Goal: Find specific page/section: Find specific page/section

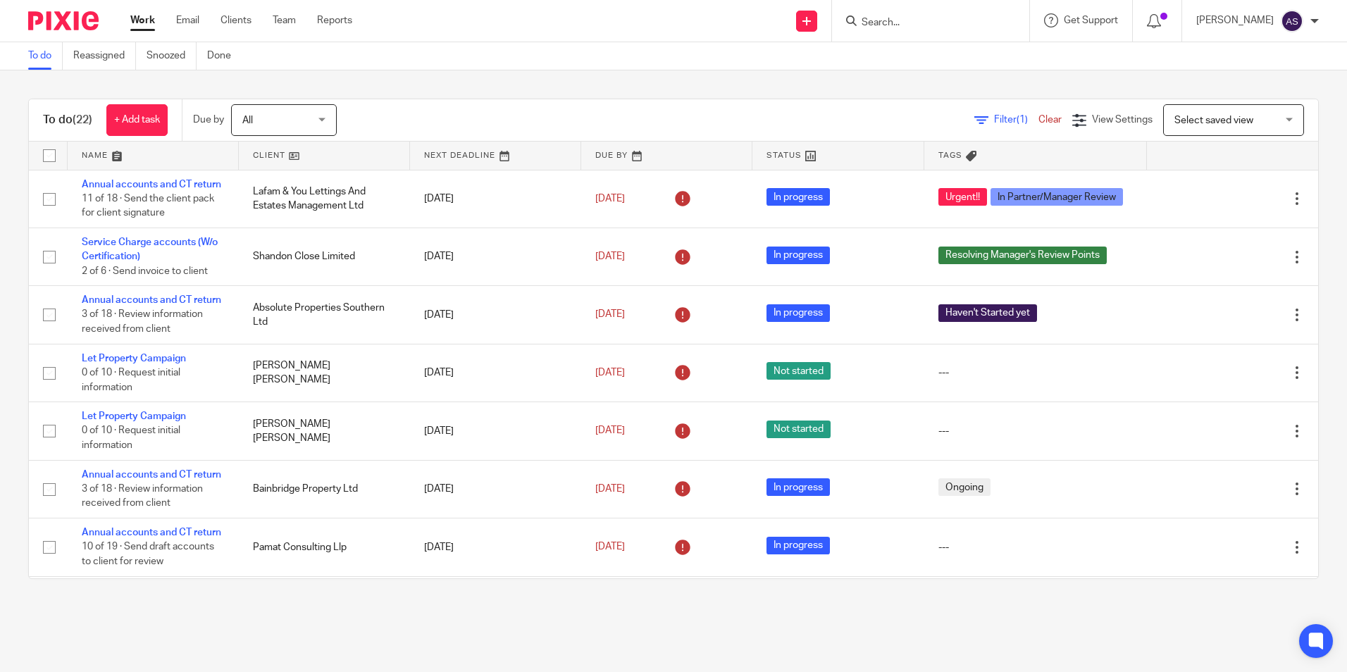
scroll to position [653, 0]
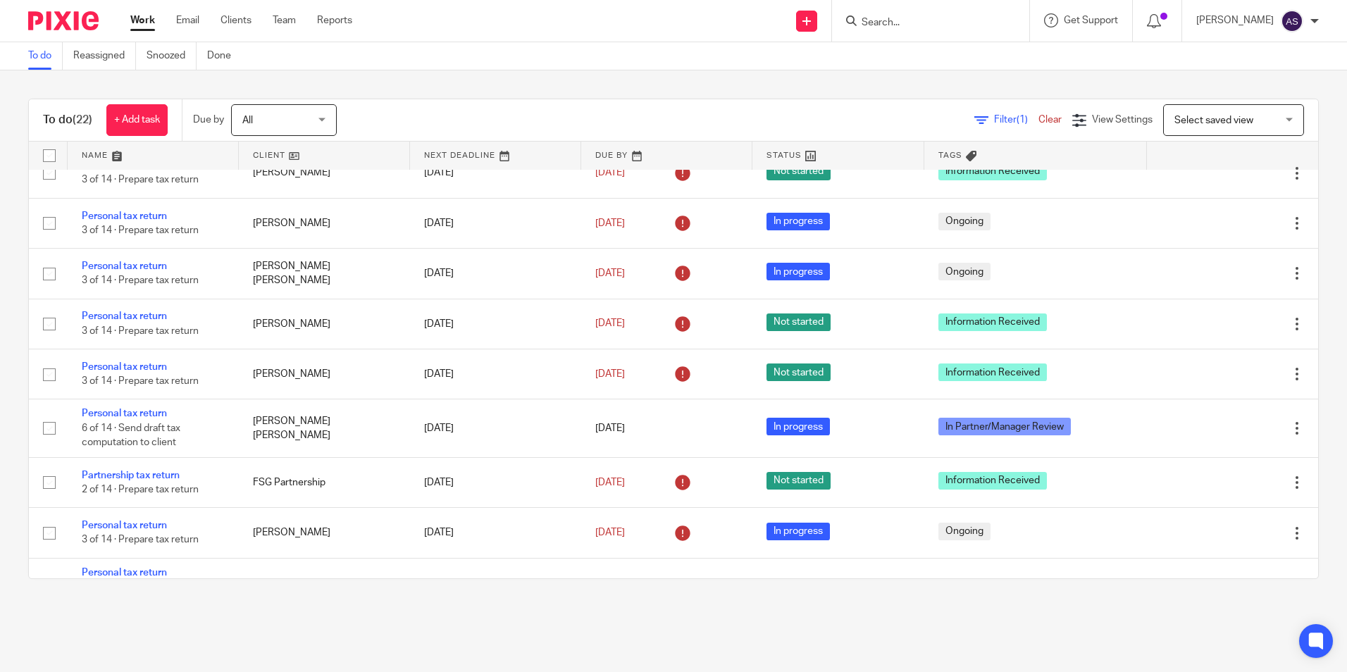
click at [935, 24] on input "Search" at bounding box center [923, 23] width 127 height 13
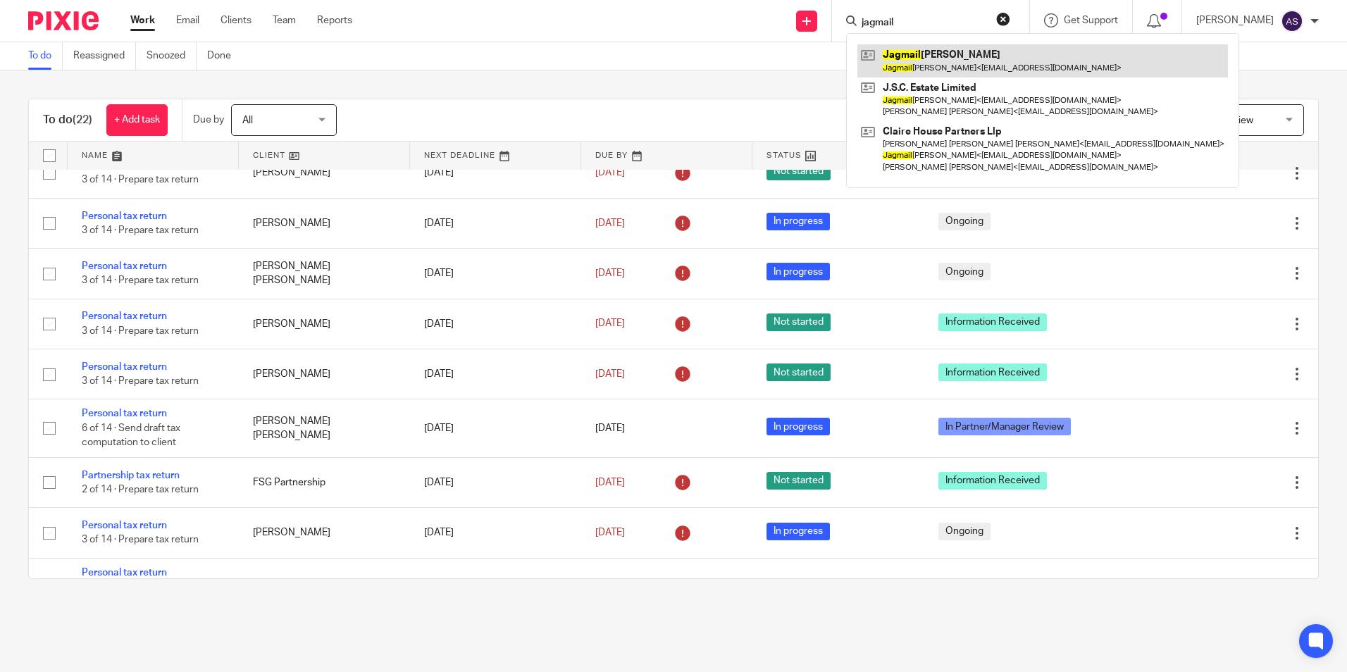
type input "jagmail"
click at [1044, 63] on link at bounding box center [1042, 60] width 370 height 32
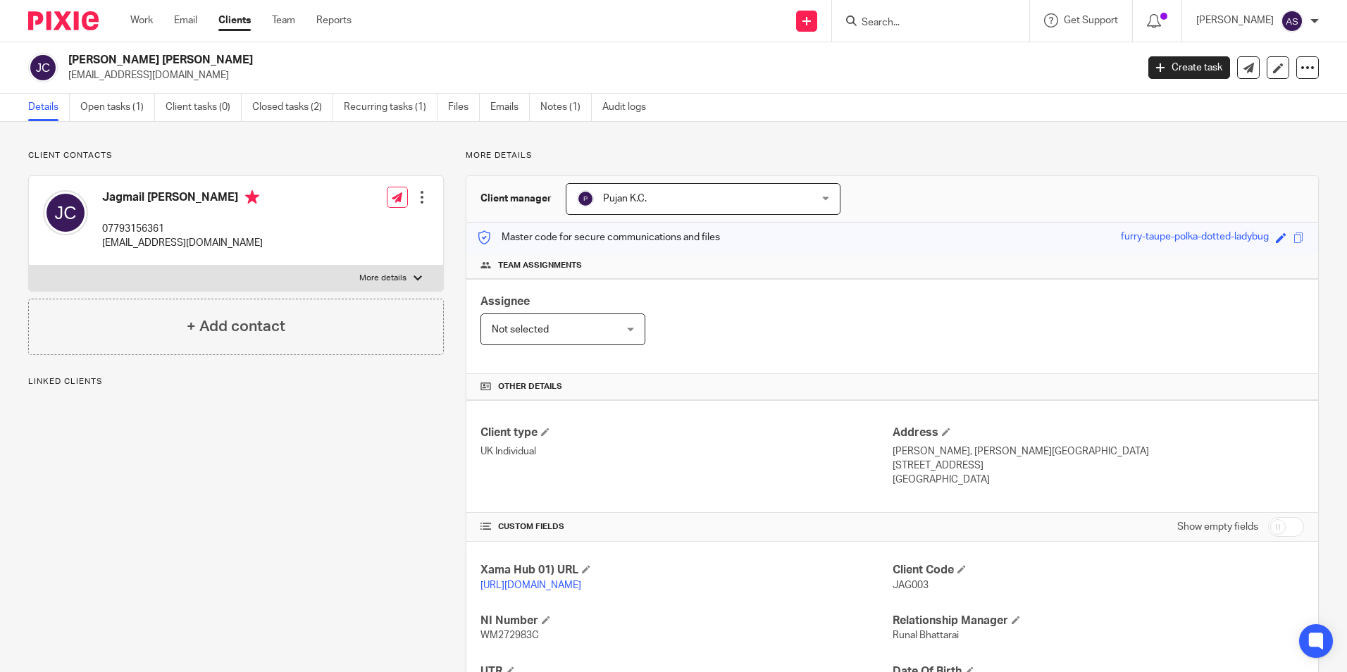
drag, startPoint x: 839, startPoint y: 321, endPoint x: 841, endPoint y: 330, distance: 8.6
click at [839, 321] on div "Assignee Not selected Not selected Not selected Aarshika Awale Aayush Niraula A…" at bounding box center [891, 326] width 851 height 95
click at [824, 280] on div "Assignee Not selected Not selected Not selected Aarshika Awale Aayush Niraula A…" at bounding box center [891, 326] width 851 height 95
